Goal: Transaction & Acquisition: Purchase product/service

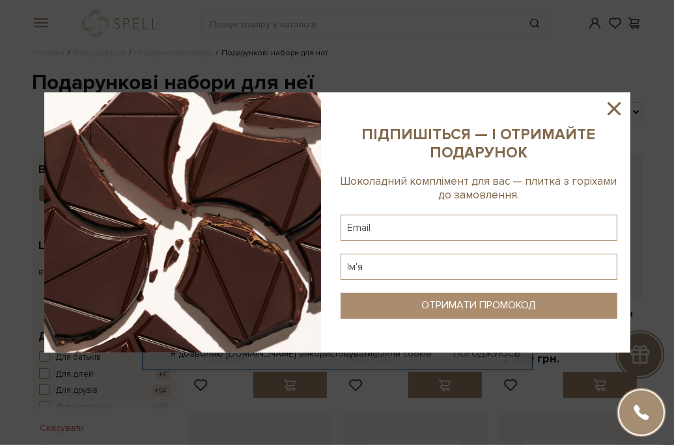
click at [614, 107] on icon at bounding box center [614, 108] width 13 height 13
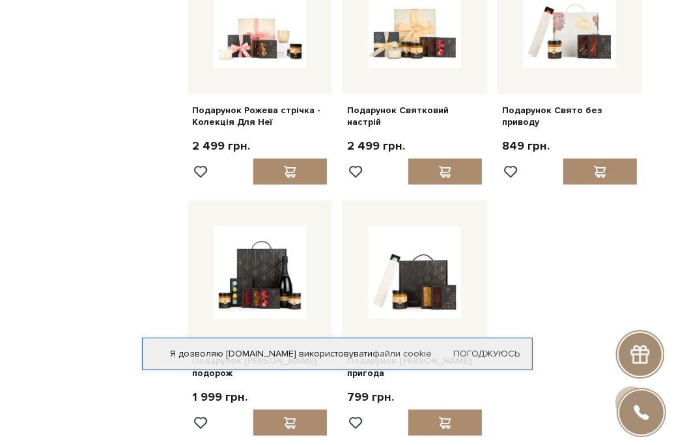
scroll to position [1367, 0]
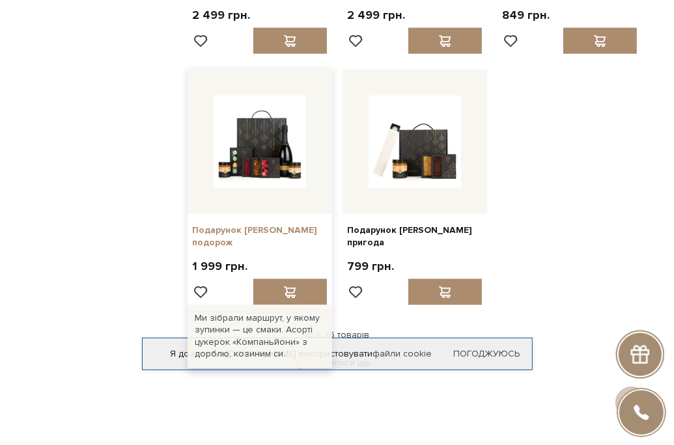
click at [232, 227] on link "Подарунок [PERSON_NAME] подорож" at bounding box center [260, 236] width 134 height 23
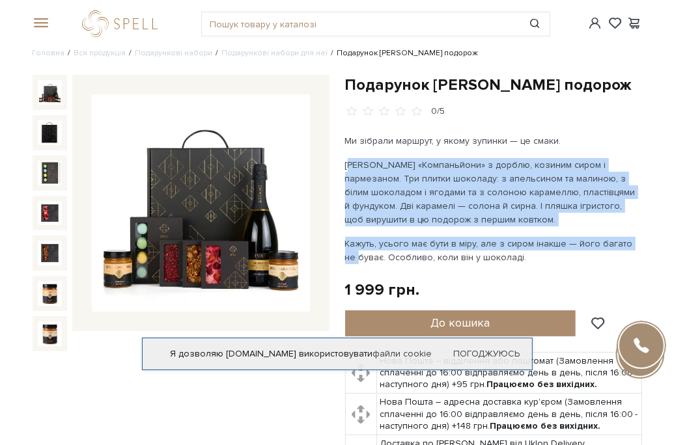
drag, startPoint x: 346, startPoint y: 161, endPoint x: 641, endPoint y: 234, distance: 303.1
click at [641, 234] on div "Ми зібрали маршрут, у якому зупинки — це смаки. Асорті цукерок «Компаньйони» з …" at bounding box center [493, 199] width 297 height 130
click at [584, 169] on p "Асорті цукерок «Компаньйони» з дорблю, козиним сиром і пармезаном. Три плитки ш…" at bounding box center [493, 192] width 297 height 68
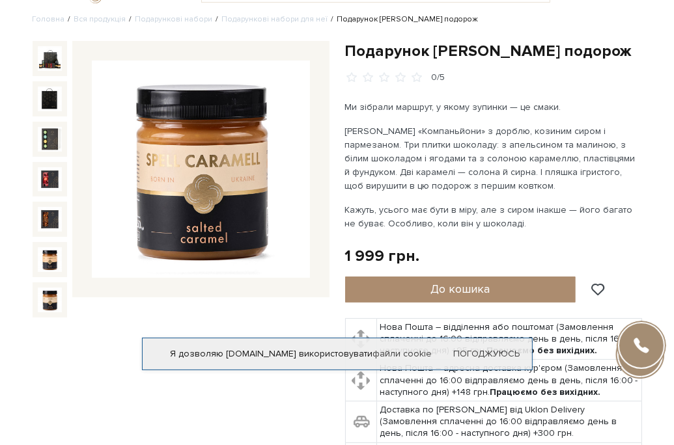
scroll to position [65, 0]
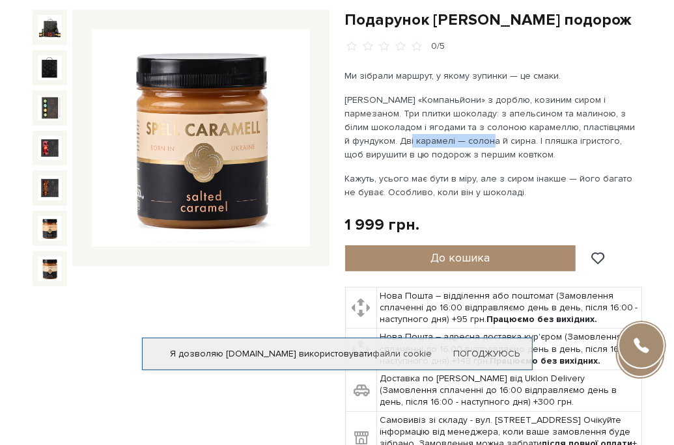
drag, startPoint x: 391, startPoint y: 142, endPoint x: 469, endPoint y: 140, distance: 78.2
click at [469, 140] on p "Асорті цукерок «Компаньйони» з дорблю, козиним сиром і пармезаном. Три плитки ш…" at bounding box center [493, 127] width 297 height 68
click at [499, 140] on p "Асорті цукерок «Компаньйони» з дорблю, козиним сиром і пармезаном. Три плитки ш…" at bounding box center [493, 127] width 297 height 68
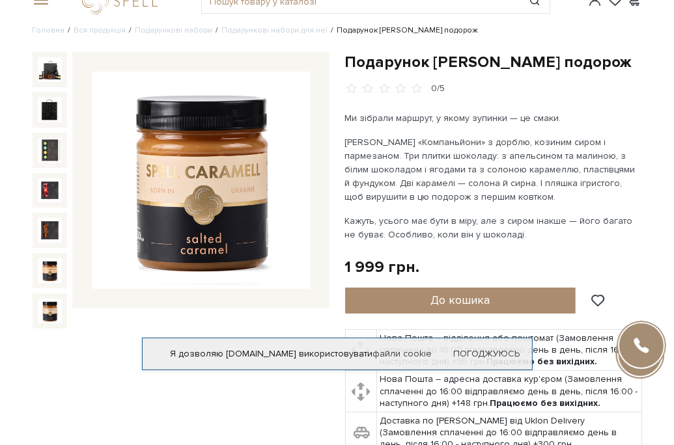
scroll to position [0, 0]
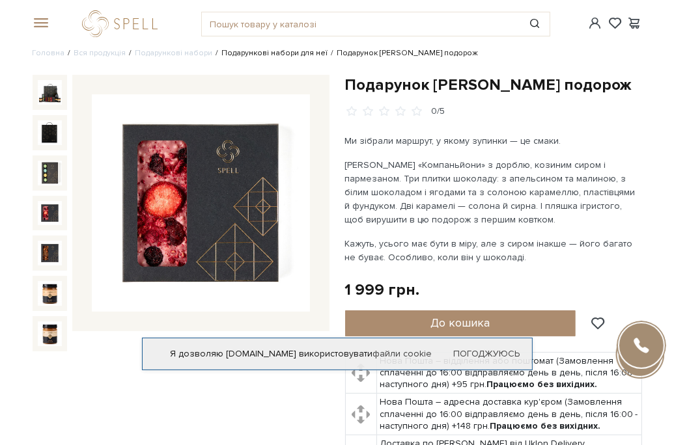
click at [247, 53] on link "Подарункові набори для неї" at bounding box center [275, 53] width 106 height 10
